Goal: Information Seeking & Learning: Learn about a topic

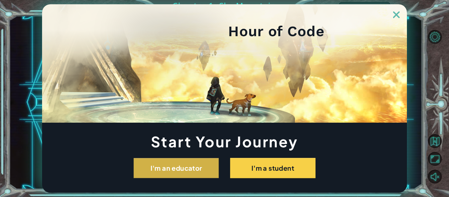
click at [196, 170] on button "I'm an educator" at bounding box center [175, 168] width 85 height 20
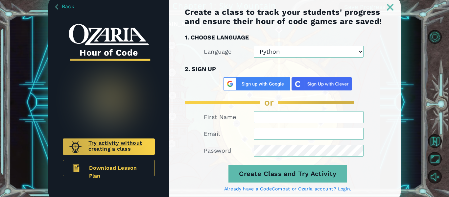
click at [149, 149] on div "Try activity without creating a class" at bounding box center [109, 146] width 92 height 16
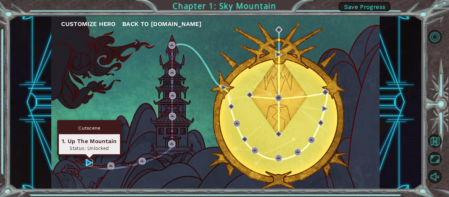
click at [92, 165] on img at bounding box center [89, 162] width 7 height 7
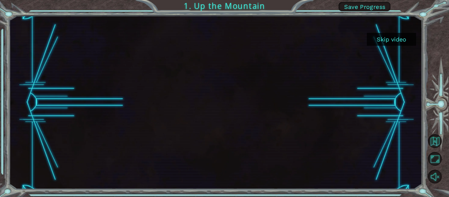
click at [388, 38] on button "Skip video" at bounding box center [391, 39] width 49 height 13
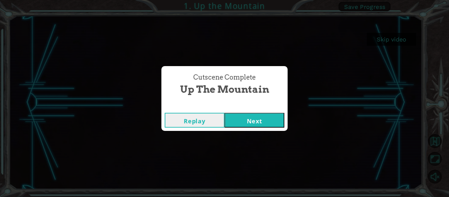
click at [262, 119] on button "Next" at bounding box center [254, 120] width 60 height 15
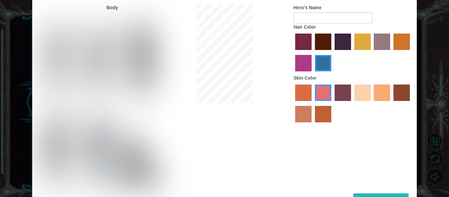
click at [95, 68] on img at bounding box center [97, 60] width 29 height 82
click at [113, 17] on input "Hero Lars" at bounding box center [113, 17] width 0 height 0
click at [124, 57] on img at bounding box center [141, 60] width 36 height 82
click at [155, 17] on input "Hero Amethyst" at bounding box center [155, 17] width 0 height 0
click at [112, 58] on div at bounding box center [96, 57] width 43 height 90
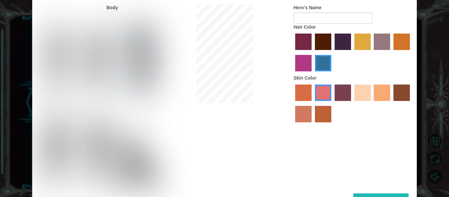
click at [108, 59] on img at bounding box center [97, 60] width 29 height 82
click at [113, 17] on input "Hero Lars" at bounding box center [113, 17] width 0 height 0
click at [136, 53] on img at bounding box center [141, 60] width 36 height 82
click at [155, 17] on input "Hero Amethyst" at bounding box center [155, 17] width 0 height 0
click at [103, 57] on img at bounding box center [97, 60] width 29 height 82
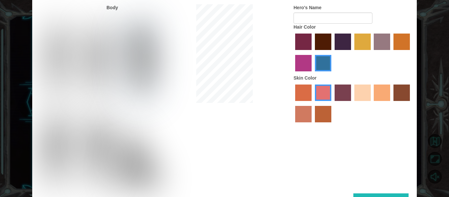
click at [113, 17] on input "Hero Lars" at bounding box center [113, 17] width 0 height 0
click at [103, 59] on img at bounding box center [97, 60] width 29 height 82
click at [113, 17] on input "Hero Lars" at bounding box center [113, 17] width 0 height 0
drag, startPoint x: 148, startPoint y: 64, endPoint x: 144, endPoint y: 65, distance: 3.6
click at [147, 64] on img at bounding box center [141, 60] width 36 height 82
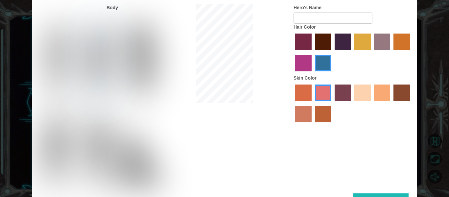
click at [155, 17] on input "Hero Amethyst" at bounding box center [155, 17] width 0 height 0
click at [103, 53] on img at bounding box center [97, 60] width 29 height 82
click at [113, 17] on input "Hero Lars" at bounding box center [113, 17] width 0 height 0
click at [319, 37] on label "maroon hair color" at bounding box center [323, 42] width 16 height 16
click at [312, 52] on input "maroon hair color" at bounding box center [312, 52] width 0 height 0
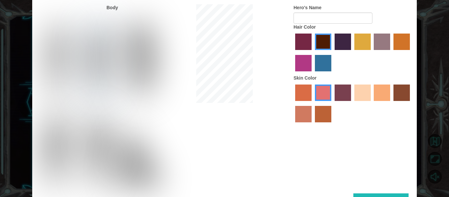
click at [410, 96] on div at bounding box center [352, 104] width 118 height 43
click at [404, 100] on label "karma skin color" at bounding box center [401, 92] width 16 height 16
click at [391, 103] on input "karma skin color" at bounding box center [391, 103] width 0 height 0
click at [198, 60] on div "Body Hero's Name Hair Color Skin Color" at bounding box center [224, 98] width 384 height 189
